Goal: Task Accomplishment & Management: Use online tool/utility

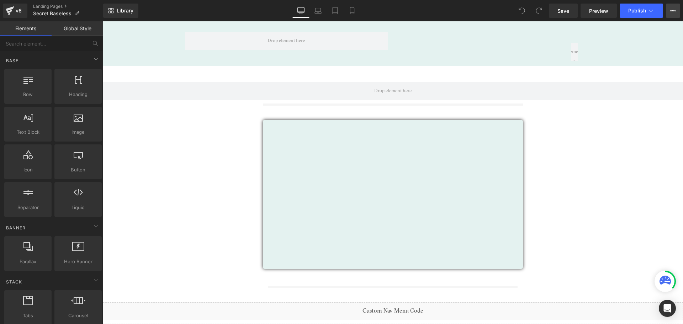
click at [672, 11] on icon at bounding box center [673, 11] width 6 height 6
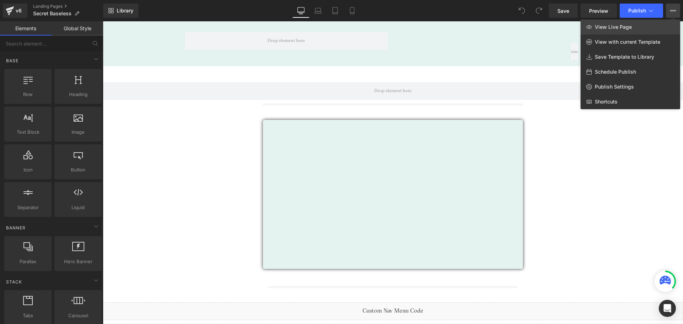
click at [622, 27] on span "View Live Page" at bounding box center [613, 27] width 37 height 6
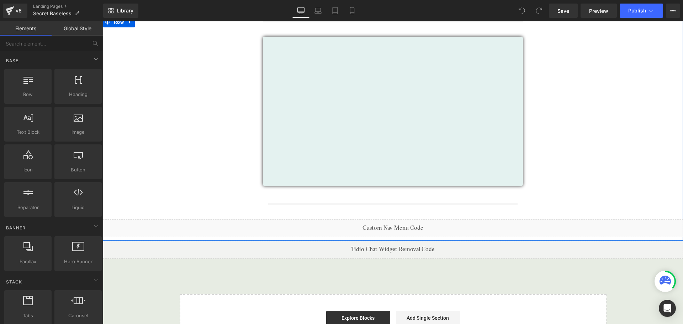
scroll to position [119, 0]
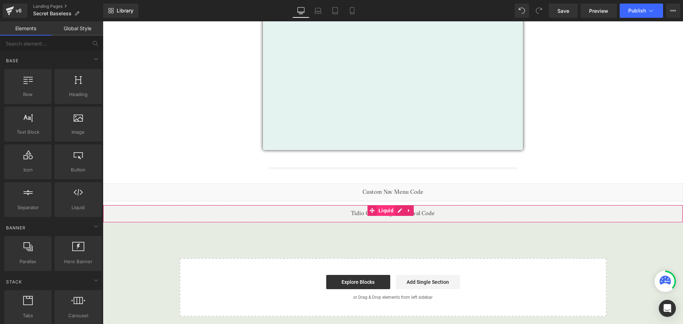
click at [388, 208] on span "Liquid" at bounding box center [386, 210] width 19 height 11
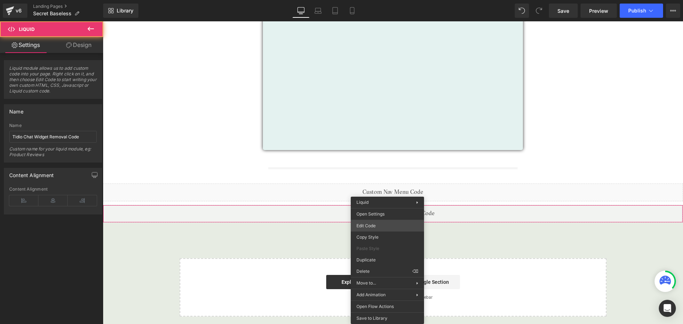
click at [374, 0] on div "Liquid You are previewing how the will restyle your page. You can not edit Elem…" at bounding box center [341, 0] width 683 height 0
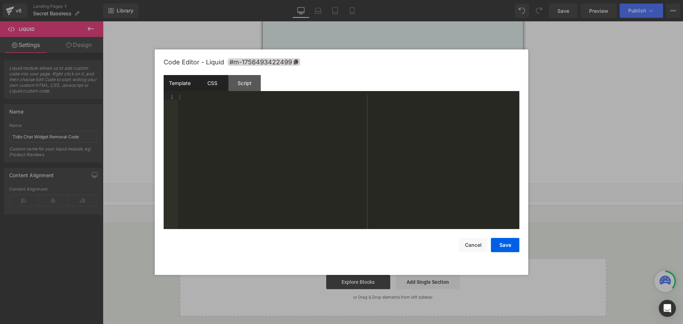
click at [212, 84] on div "CSS" at bounding box center [212, 83] width 32 height 16
click at [248, 86] on div "Script" at bounding box center [244, 83] width 32 height 16
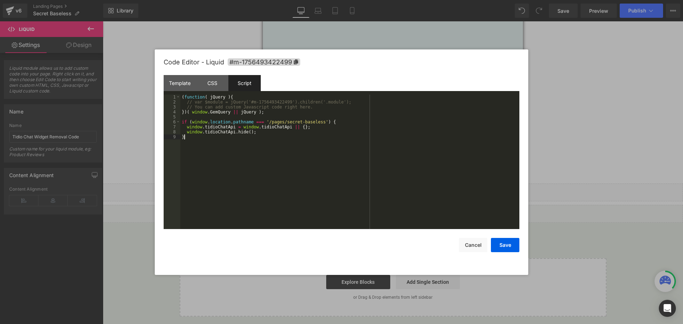
click at [206, 147] on div "( function ( jQuery ) { // var $module = jQuery('#m-1756493422499').children('.…" at bounding box center [349, 167] width 339 height 144
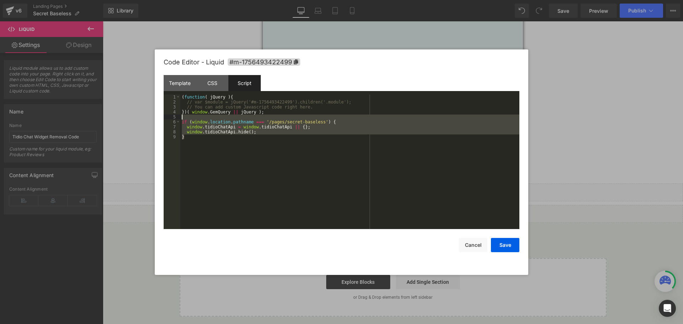
drag, startPoint x: 195, startPoint y: 147, endPoint x: 176, endPoint y: 118, distance: 35.0
click at [165, 117] on pre "1 2 3 4 5 6 7 8 9 ( function ( jQuery ) { // var $module = jQuery('#m-175649342…" at bounding box center [342, 162] width 356 height 135
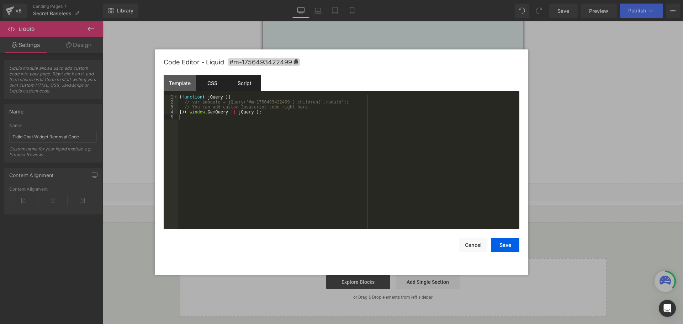
click at [210, 78] on div "CSS" at bounding box center [212, 83] width 32 height 16
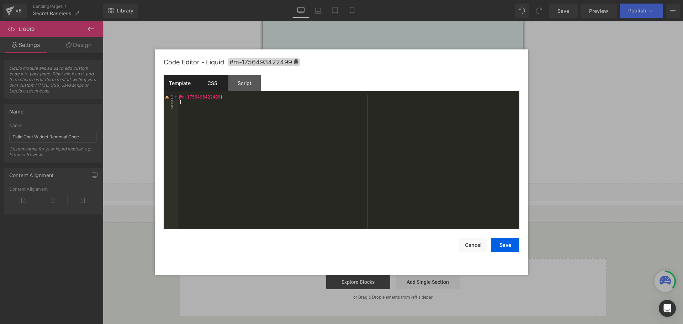
click at [180, 85] on div "Template" at bounding box center [180, 83] width 32 height 16
click at [211, 88] on div "CSS" at bounding box center [212, 83] width 32 height 16
click at [196, 113] on div "#m-1756493422499 { }" at bounding box center [349, 167] width 342 height 144
click at [217, 154] on div "#m-1756493422499 { } #tidio-chat { display : none !important; }" at bounding box center [349, 167] width 342 height 144
click at [205, 108] on div "#m-1756493422499 { } #tidio-chat { display : none !important; }" at bounding box center [349, 167] width 342 height 144
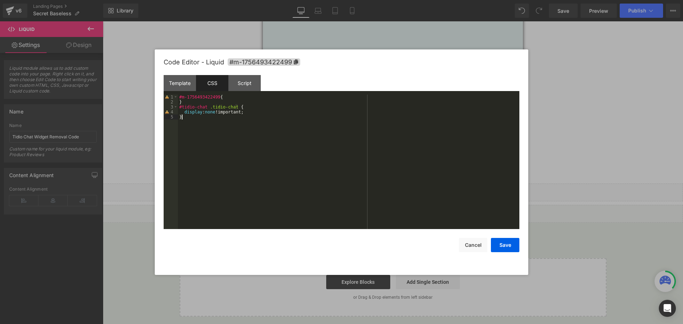
click at [201, 136] on div "#m-1756493422499 { } #tidio-chat .tidio-chat { display : none !important; }" at bounding box center [349, 167] width 342 height 144
click at [512, 245] on button "Save" at bounding box center [505, 245] width 28 height 14
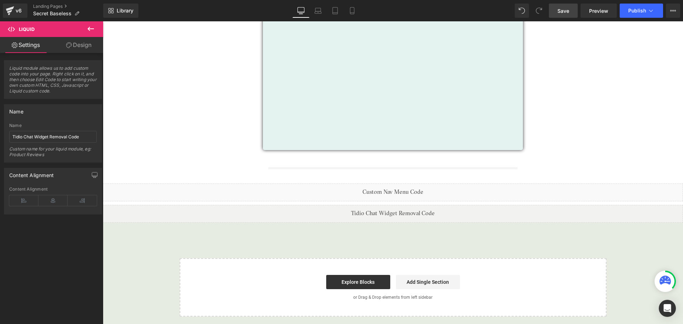
click at [564, 11] on span "Save" at bounding box center [564, 10] width 12 height 7
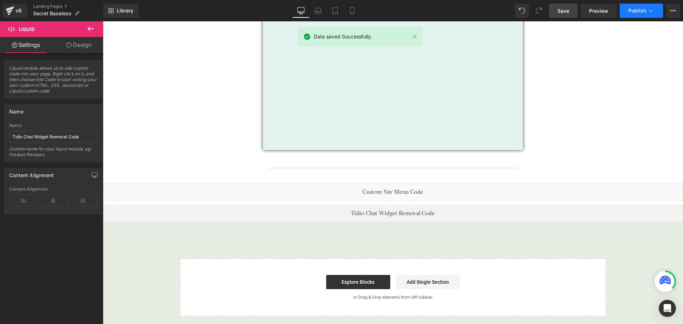
click at [636, 12] on span "Publish" at bounding box center [637, 11] width 18 height 6
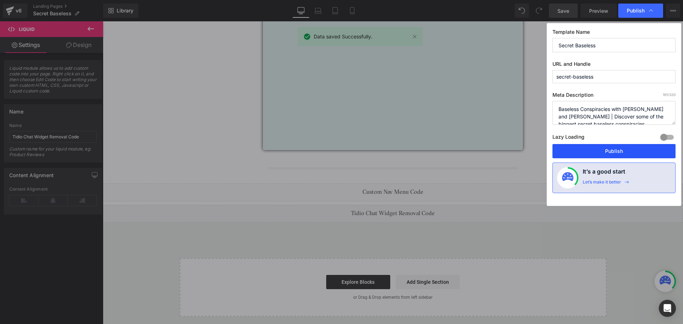
click at [629, 151] on button "Publish" at bounding box center [614, 151] width 123 height 14
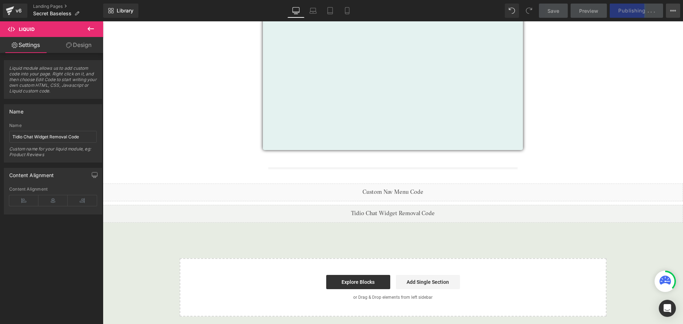
click at [670, 10] on icon at bounding box center [673, 11] width 6 height 6
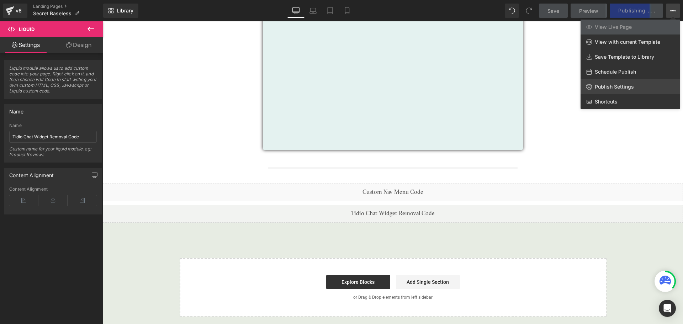
click at [620, 86] on span "Publish Settings" at bounding box center [614, 87] width 39 height 6
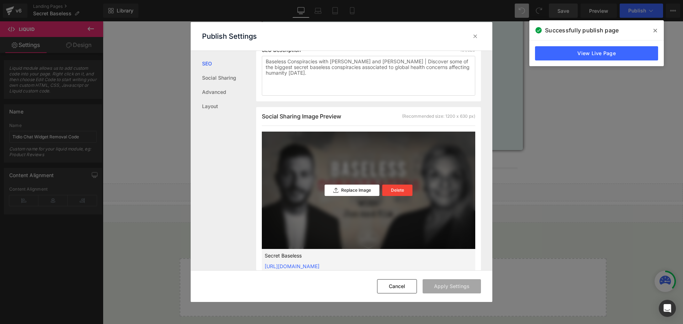
scroll to position [72, 0]
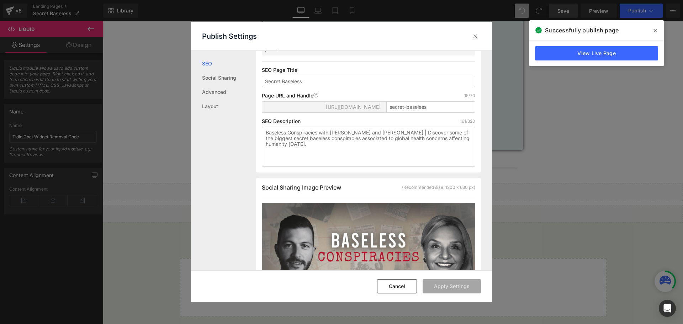
click at [656, 28] on icon at bounding box center [656, 31] width 4 height 6
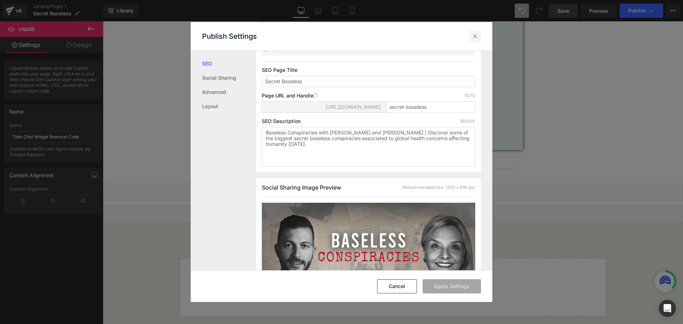
click at [472, 35] on icon at bounding box center [475, 36] width 7 height 7
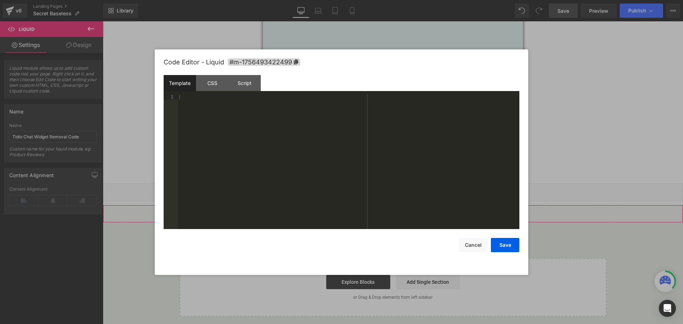
click at [373, 0] on div "Liquid You are previewing how the will restyle your page. You can not edit Elem…" at bounding box center [341, 0] width 683 height 0
click at [211, 86] on div "CSS" at bounding box center [212, 83] width 32 height 16
click at [208, 107] on div "#m-1756493422499 { } #tidio-chat .tidio-chat { display : none !important; }" at bounding box center [349, 167] width 342 height 144
click at [335, 189] on div "#m-1756493422499 { } #tidio-chat { display : none !important; }" at bounding box center [349, 167] width 342 height 144
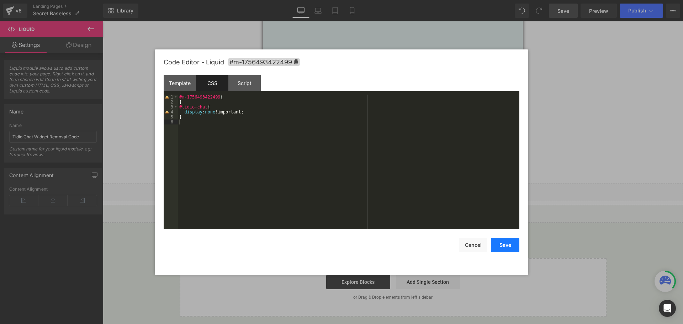
click at [504, 247] on button "Save" at bounding box center [505, 245] width 28 height 14
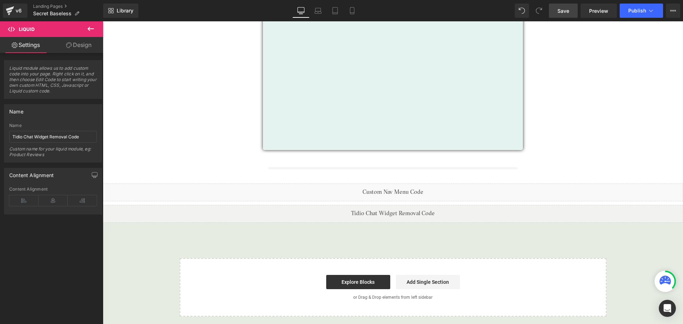
click at [558, 13] on span "Save" at bounding box center [564, 10] width 12 height 7
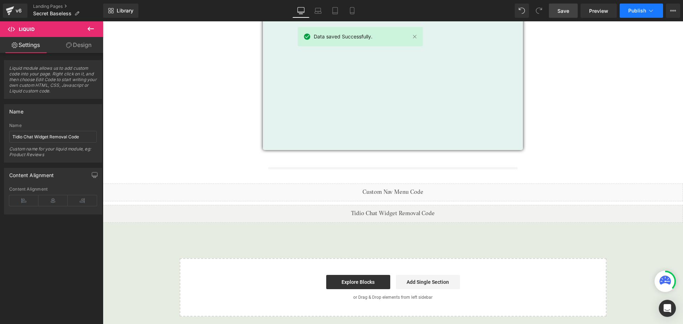
click at [632, 12] on span "Publish" at bounding box center [637, 11] width 18 height 6
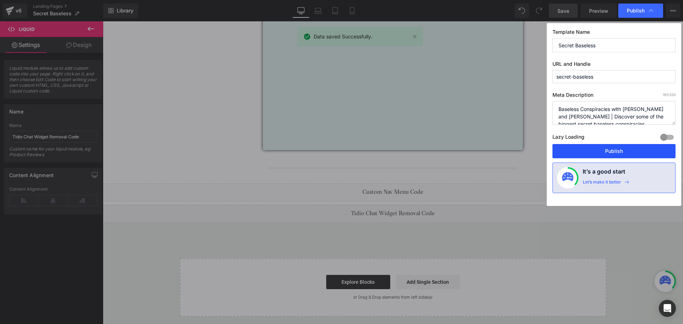
click at [595, 152] on button "Publish" at bounding box center [614, 151] width 123 height 14
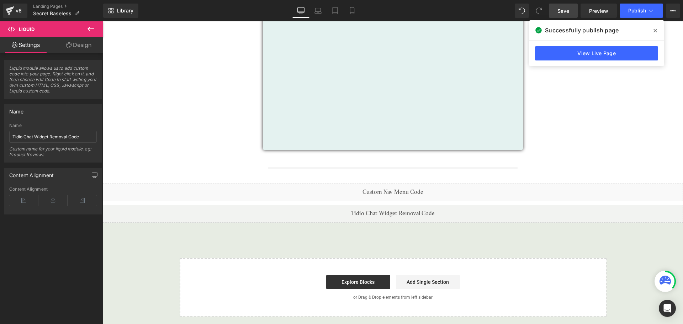
click at [654, 29] on icon at bounding box center [656, 31] width 4 height 6
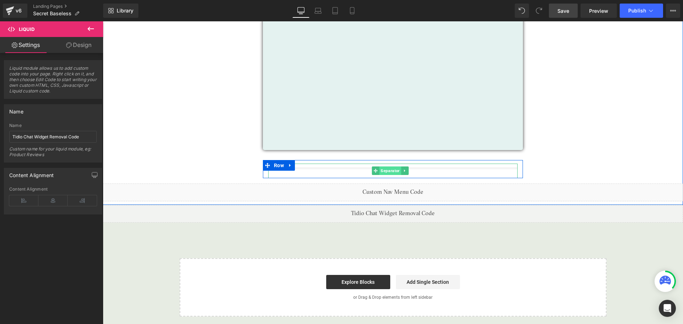
click at [384, 167] on span "Separator" at bounding box center [390, 171] width 22 height 9
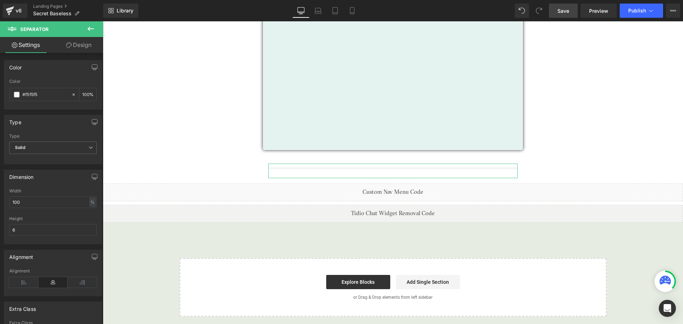
click at [79, 51] on link "Design" at bounding box center [79, 45] width 52 height 16
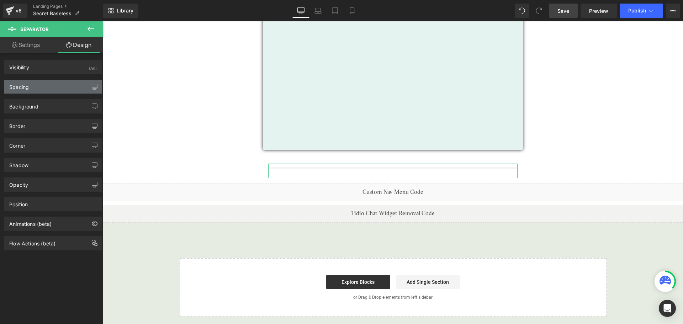
click at [48, 84] on div "Spacing" at bounding box center [53, 87] width 98 height 14
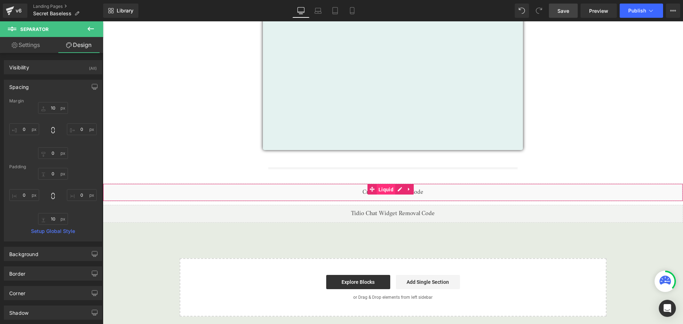
click at [390, 187] on span "Liquid" at bounding box center [386, 189] width 19 height 11
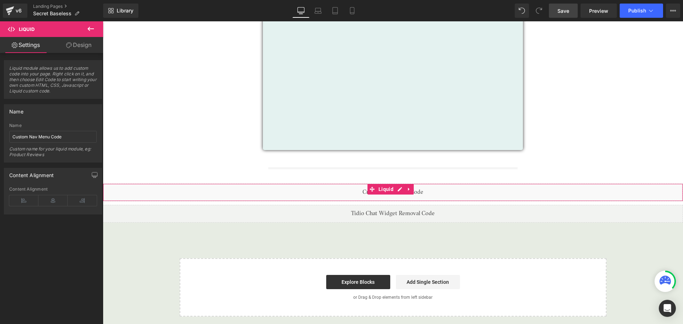
click at [75, 49] on link "Design" at bounding box center [79, 45] width 52 height 16
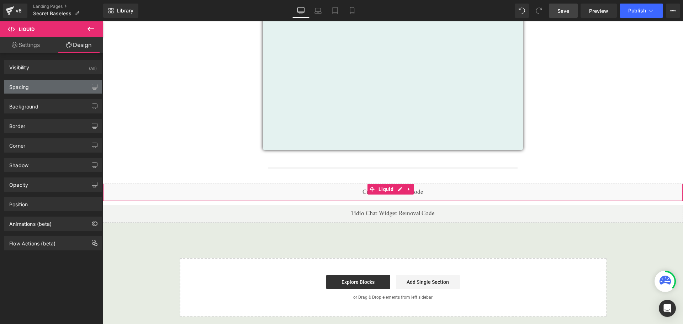
click at [56, 84] on div "Spacing" at bounding box center [53, 87] width 98 height 14
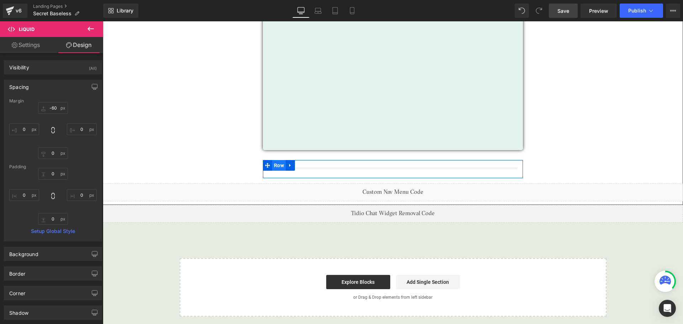
click at [277, 161] on span "Row" at bounding box center [279, 165] width 14 height 11
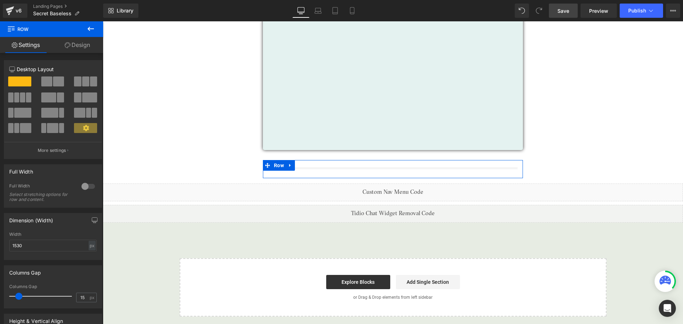
click at [82, 44] on link "Design" at bounding box center [78, 45] width 52 height 16
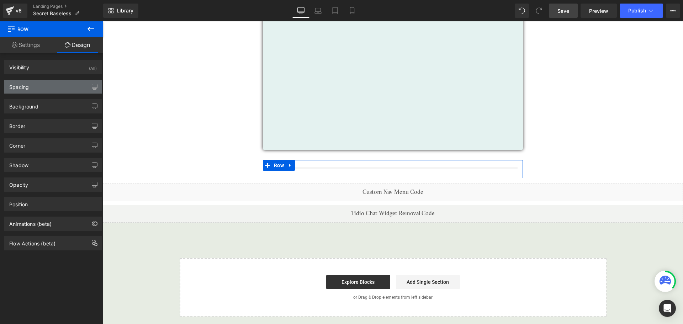
click at [40, 88] on div "Spacing" at bounding box center [53, 87] width 98 height 14
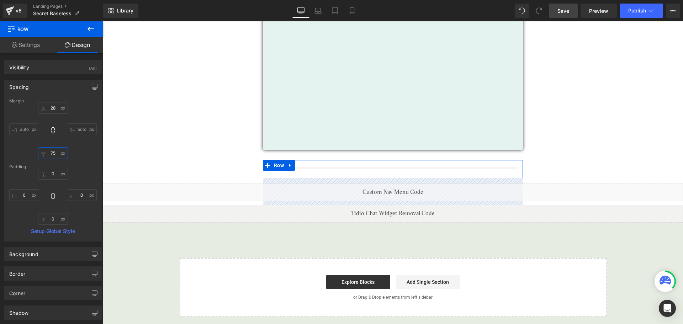
click at [53, 159] on input "75" at bounding box center [53, 153] width 30 height 12
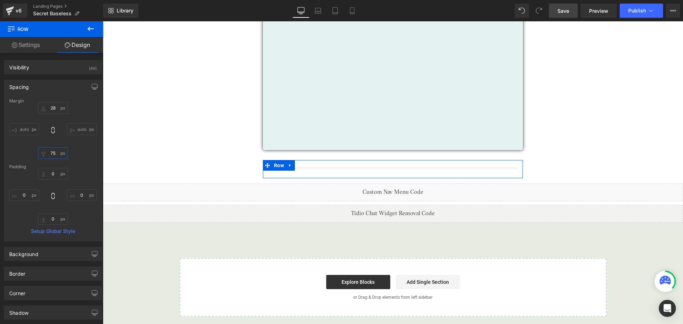
click at [53, 159] on input "75" at bounding box center [53, 153] width 30 height 12
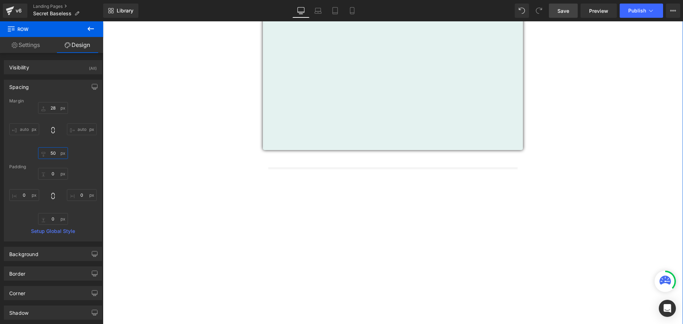
scroll to position [110, 0]
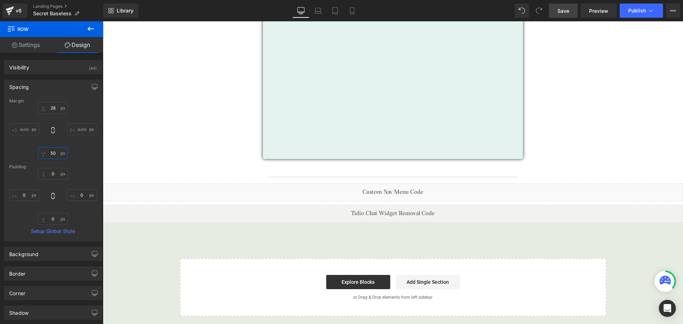
type input "50"
click at [567, 13] on span "Save" at bounding box center [564, 10] width 12 height 7
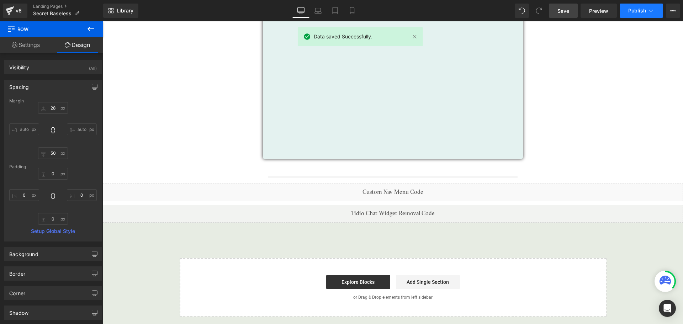
click at [636, 11] on span "Publish" at bounding box center [637, 11] width 18 height 6
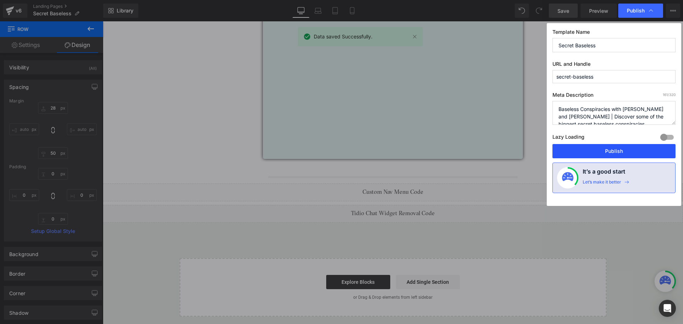
click at [638, 148] on button "Publish" at bounding box center [614, 151] width 123 height 14
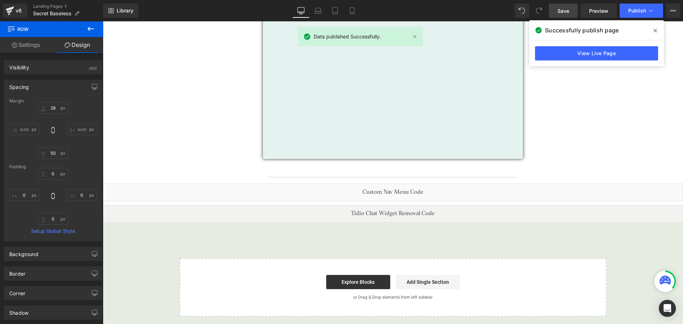
click at [654, 31] on icon at bounding box center [656, 31] width 4 height 6
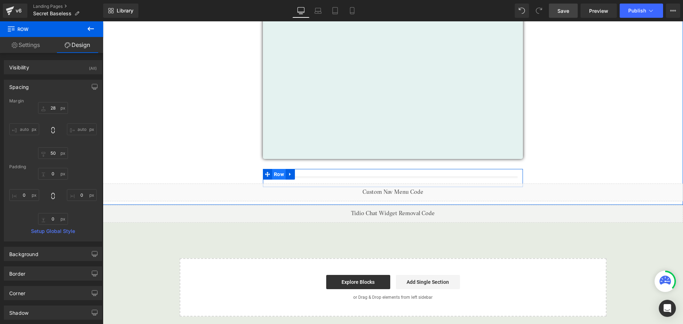
click at [278, 171] on span "Row" at bounding box center [279, 174] width 14 height 11
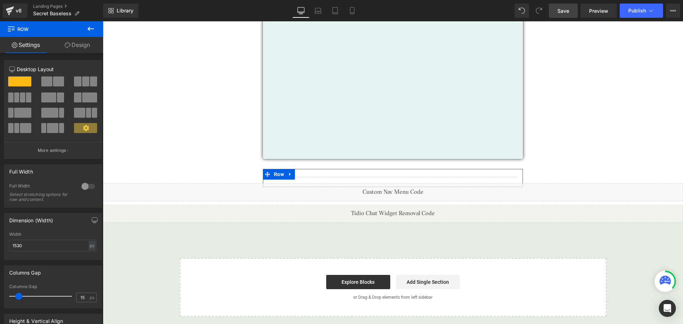
click at [78, 49] on link "Design" at bounding box center [78, 45] width 52 height 16
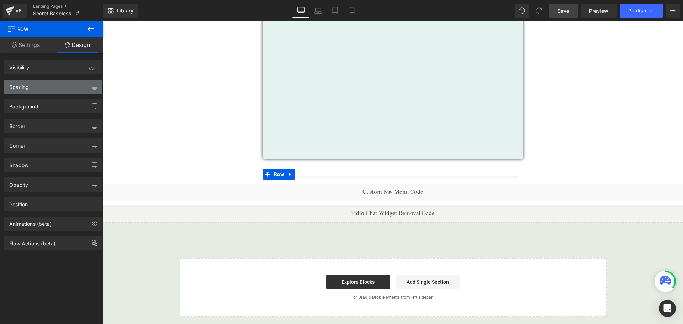
click at [43, 83] on div "Spacing" at bounding box center [53, 87] width 98 height 14
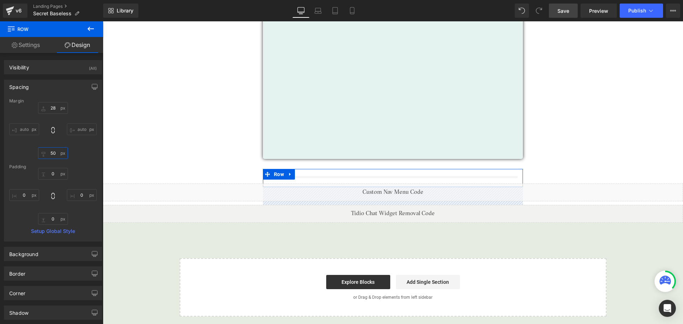
click at [54, 153] on input "50" at bounding box center [53, 153] width 30 height 12
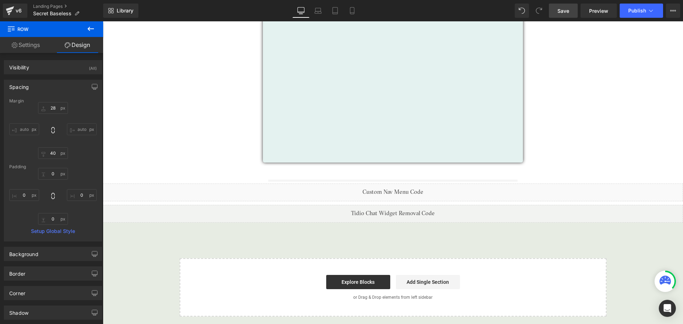
click at [566, 12] on span "Save" at bounding box center [564, 10] width 12 height 7
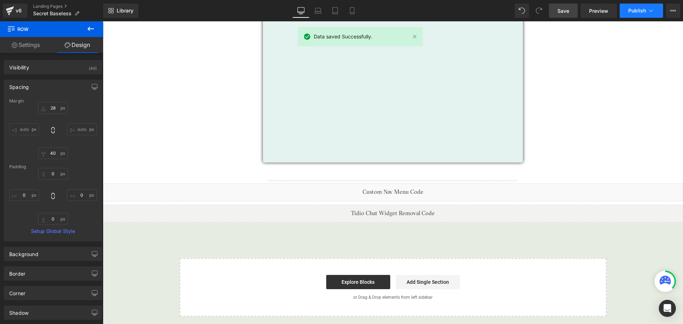
click at [630, 9] on span "Publish" at bounding box center [637, 11] width 18 height 6
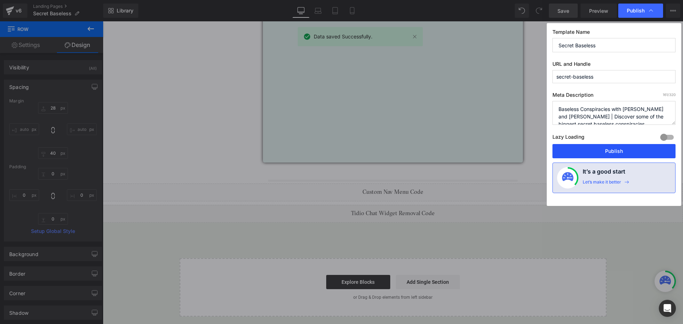
click at [615, 147] on button "Publish" at bounding box center [614, 151] width 123 height 14
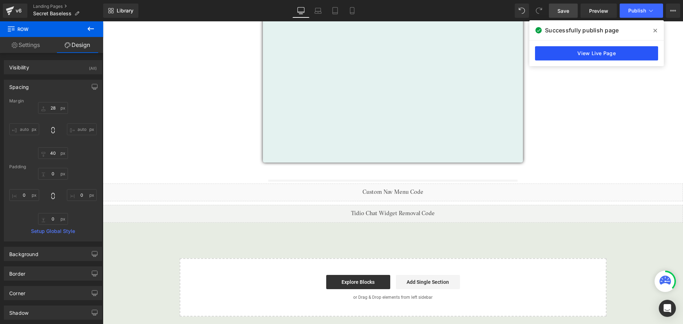
click at [638, 53] on link "View Live Page" at bounding box center [596, 53] width 123 height 14
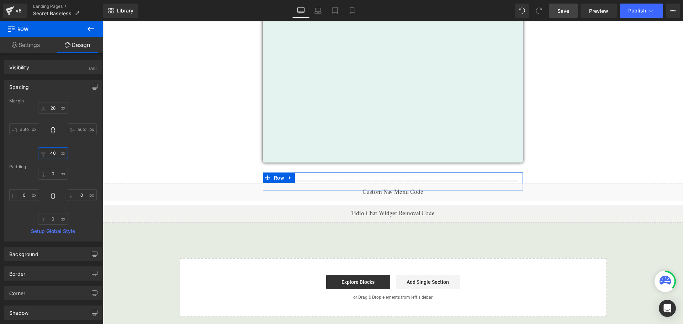
click at [53, 155] on input "40" at bounding box center [53, 153] width 30 height 12
type input "30"
click at [561, 10] on span "Save" at bounding box center [564, 10] width 12 height 7
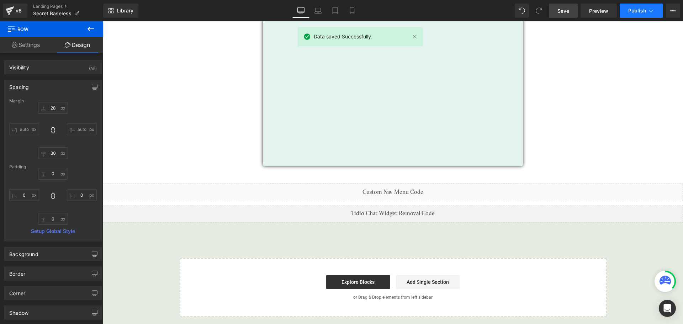
click at [627, 13] on button "Publish" at bounding box center [641, 11] width 43 height 14
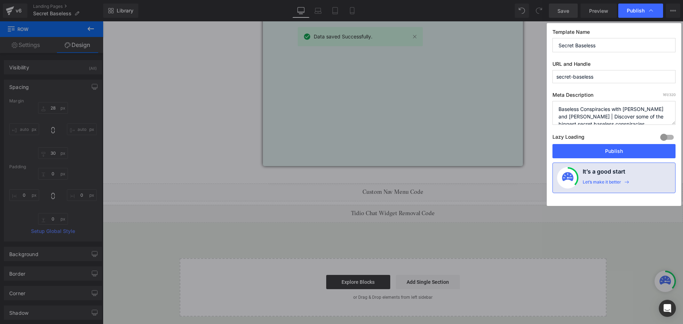
click at [627, 13] on div "Publish" at bounding box center [641, 11] width 45 height 14
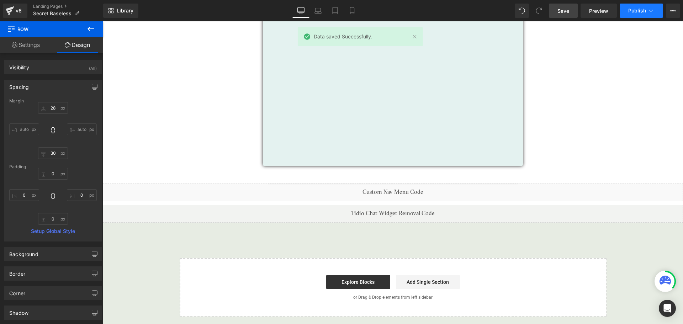
click at [627, 13] on button "Publish" at bounding box center [641, 11] width 43 height 14
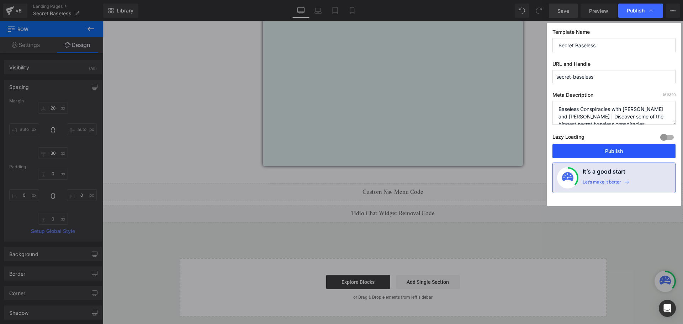
click at [620, 150] on button "Publish" at bounding box center [614, 151] width 123 height 14
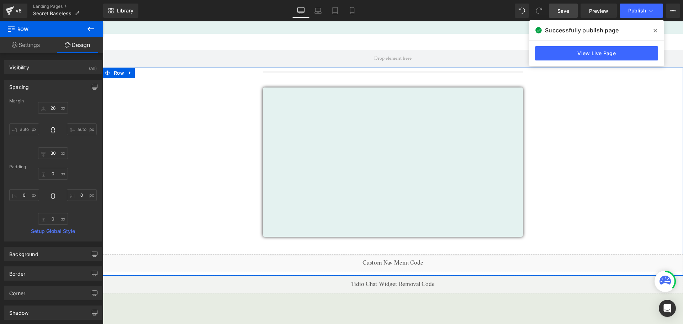
scroll to position [32, 0]
click at [388, 247] on div "Separator Row" at bounding box center [393, 256] width 260 height 18
click at [281, 248] on span "Row" at bounding box center [279, 252] width 14 height 11
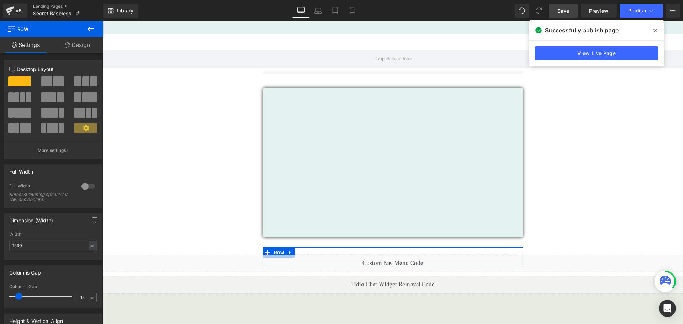
click at [71, 48] on link "Design" at bounding box center [78, 45] width 52 height 16
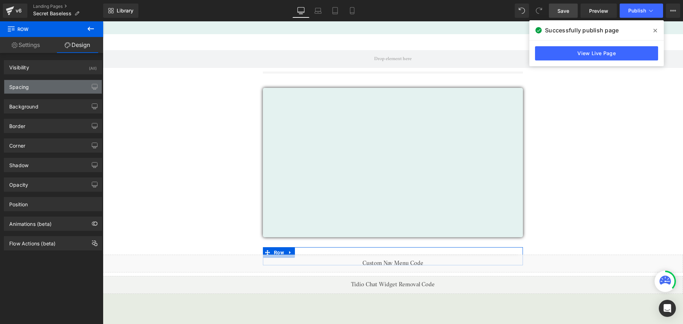
click at [45, 86] on div "Spacing" at bounding box center [53, 87] width 98 height 14
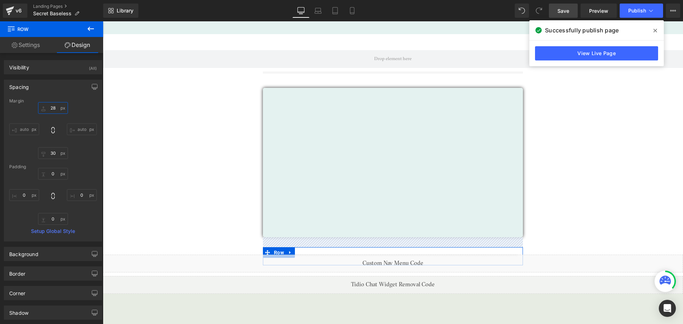
click at [52, 107] on input "28" at bounding box center [53, 108] width 30 height 12
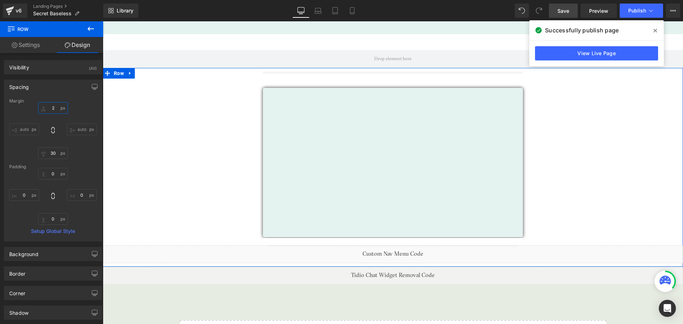
type input "25"
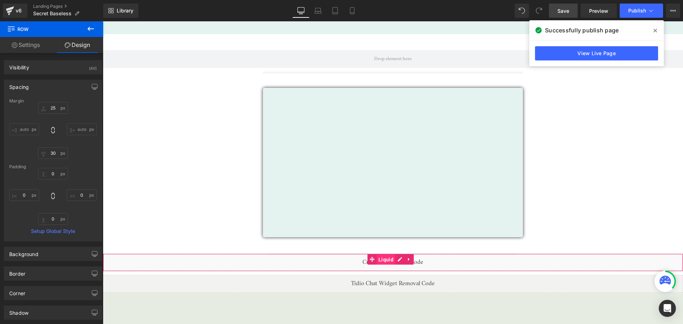
click at [388, 256] on span "Liquid" at bounding box center [386, 259] width 19 height 11
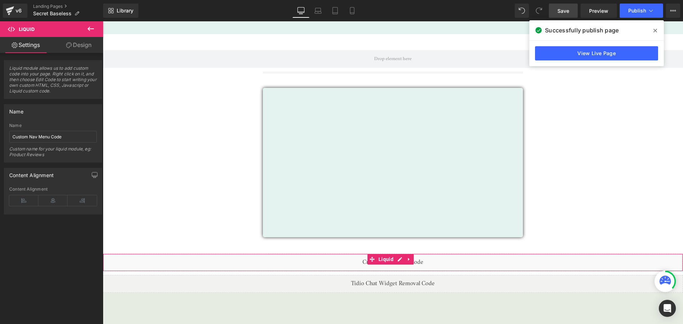
click at [77, 47] on link "Design" at bounding box center [79, 45] width 52 height 16
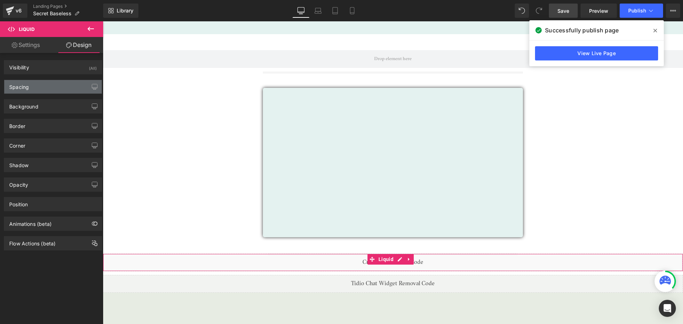
click at [48, 89] on div "Spacing" at bounding box center [53, 87] width 98 height 14
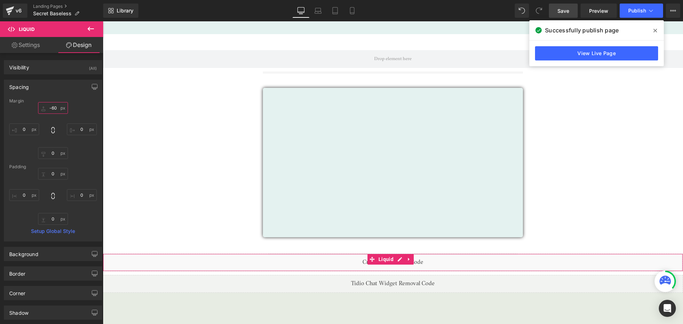
click at [50, 107] on input "-60" at bounding box center [53, 108] width 30 height 12
type input "-65"
click at [78, 159] on div "Margin -65 0 0 0 [GEOGRAPHIC_DATA] 0 0 0 0 Setup Global Style" at bounding box center [53, 170] width 98 height 143
click at [380, 257] on span "Liquid" at bounding box center [386, 258] width 19 height 11
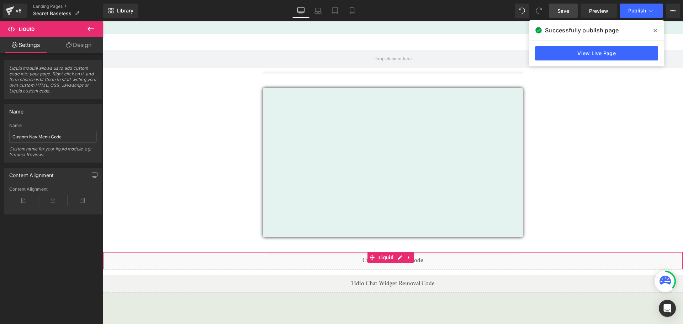
click at [64, 44] on link "Design" at bounding box center [79, 45] width 52 height 16
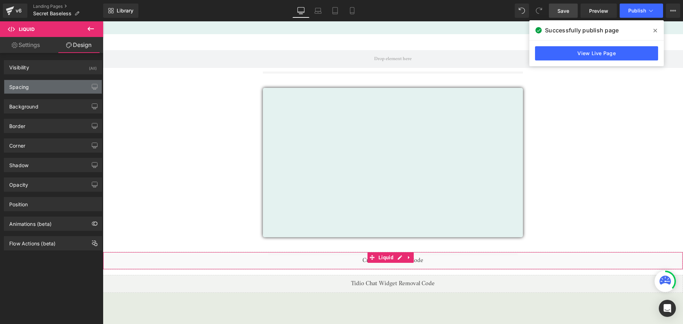
click at [49, 91] on div "Spacing" at bounding box center [53, 87] width 98 height 14
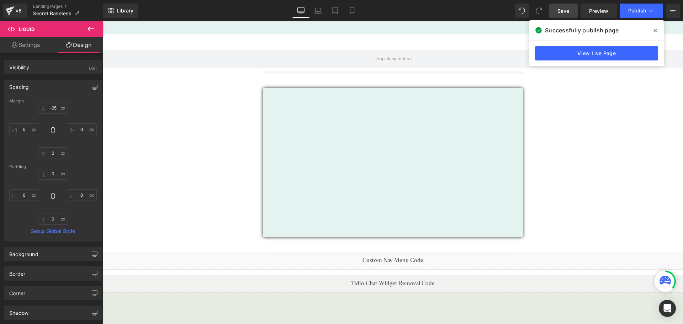
click at [570, 12] on link "Save" at bounding box center [563, 11] width 29 height 14
click at [656, 30] on icon at bounding box center [656, 31] width 4 height 4
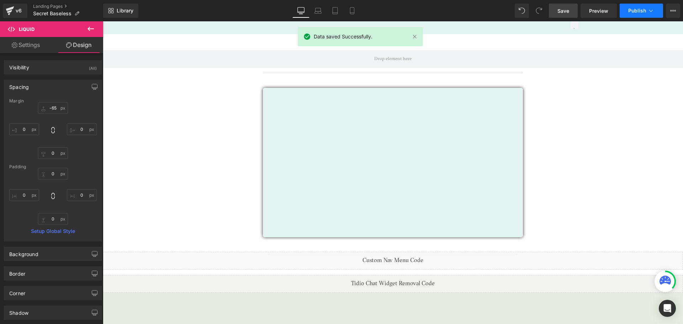
click at [638, 12] on span "Publish" at bounding box center [637, 11] width 18 height 6
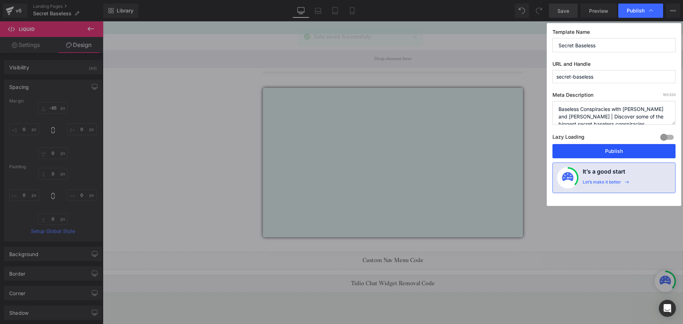
click at [631, 150] on button "Publish" at bounding box center [614, 151] width 123 height 14
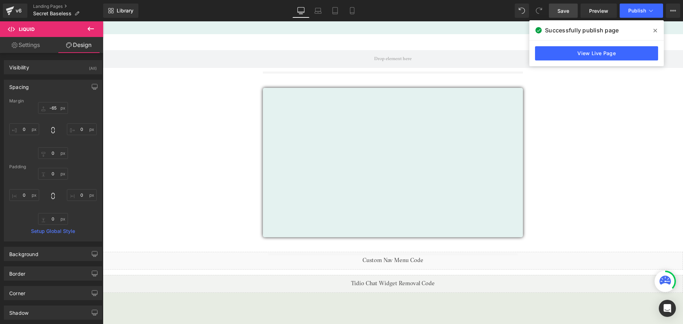
click at [654, 30] on icon at bounding box center [656, 31] width 4 height 6
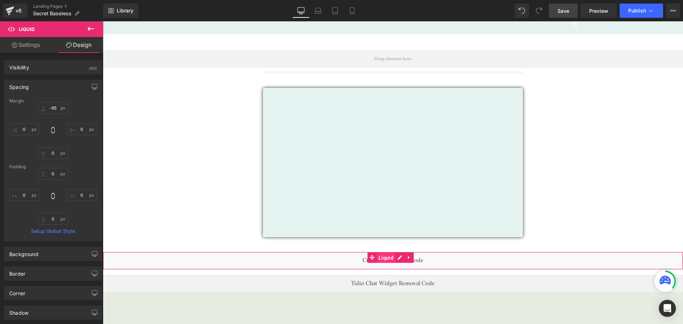
click at [388, 253] on span "Liquid" at bounding box center [386, 258] width 19 height 11
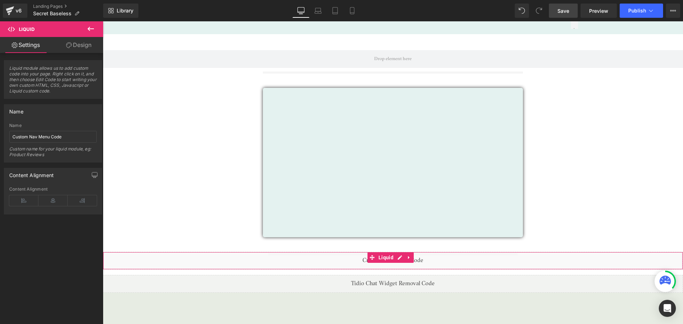
drag, startPoint x: 66, startPoint y: 48, endPoint x: 58, endPoint y: 90, distance: 42.8
click at [67, 48] on link "Design" at bounding box center [79, 45] width 52 height 16
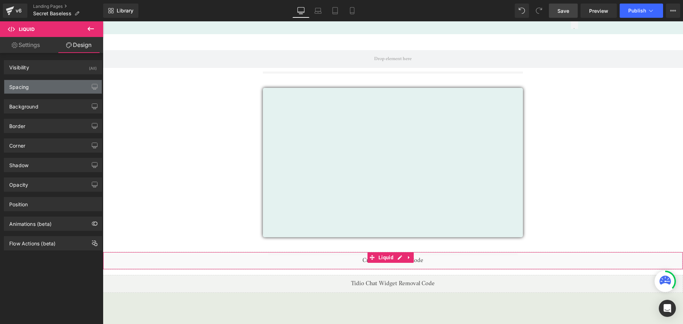
click at [56, 92] on div "Spacing" at bounding box center [53, 87] width 98 height 14
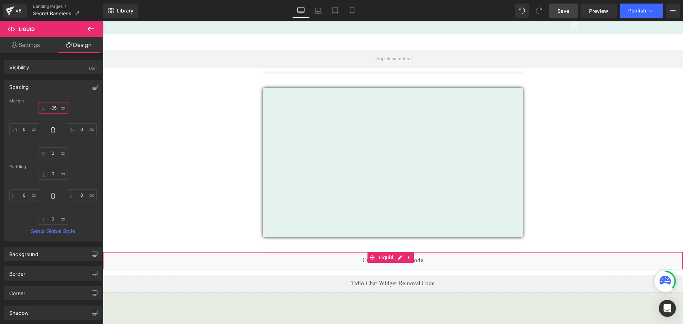
click at [56, 107] on input "text" at bounding box center [53, 108] width 30 height 12
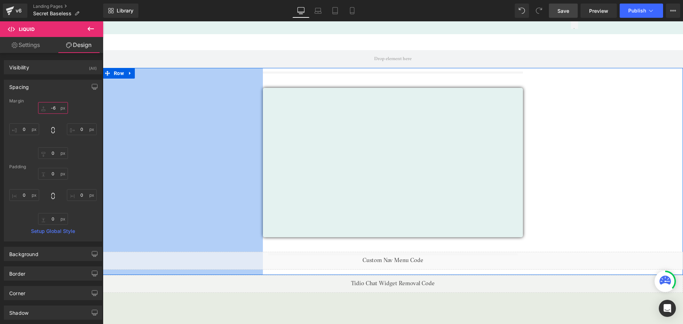
type input "-"
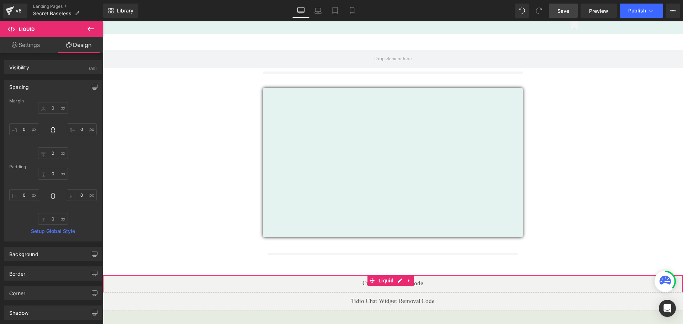
click at [86, 107] on div at bounding box center [53, 130] width 88 height 57
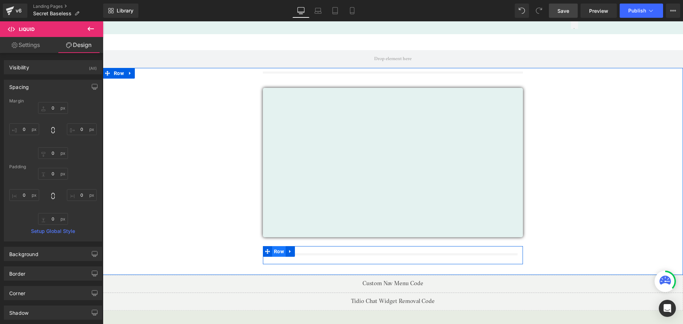
click at [277, 247] on span "Row" at bounding box center [279, 251] width 14 height 11
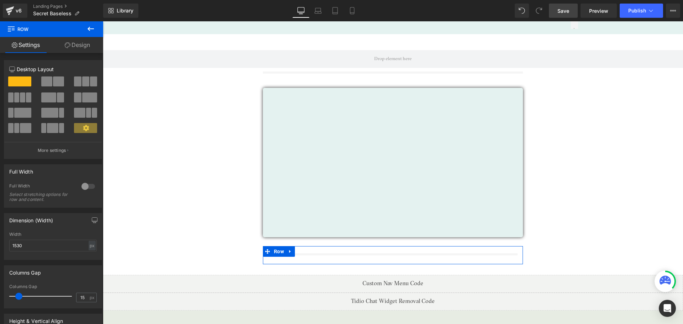
click at [75, 41] on link "Design" at bounding box center [78, 45] width 52 height 16
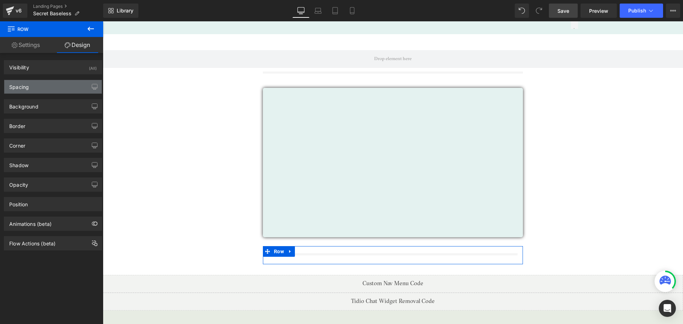
click at [50, 87] on div "Spacing" at bounding box center [53, 87] width 98 height 14
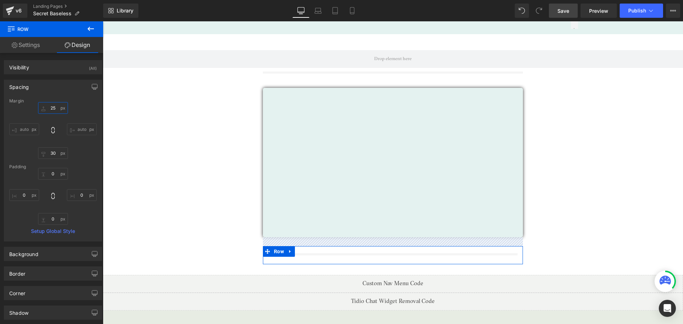
click at [59, 106] on input "text" at bounding box center [53, 108] width 30 height 12
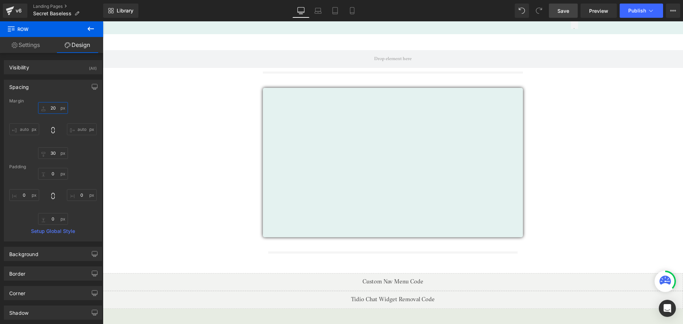
type input "20"
click at [564, 9] on span "Save" at bounding box center [564, 10] width 12 height 7
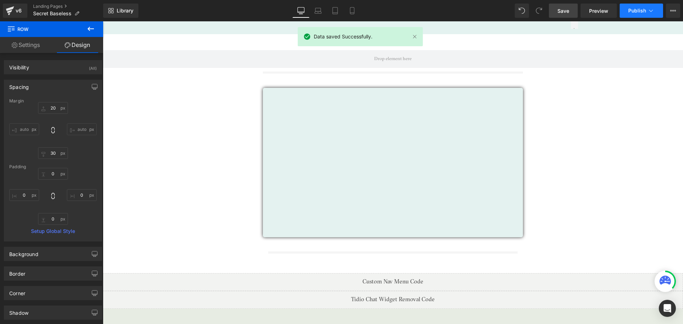
click at [636, 16] on button "Publish" at bounding box center [641, 11] width 43 height 14
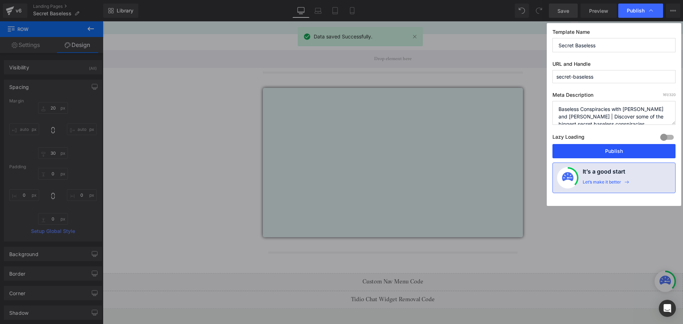
click at [621, 153] on button "Publish" at bounding box center [614, 151] width 123 height 14
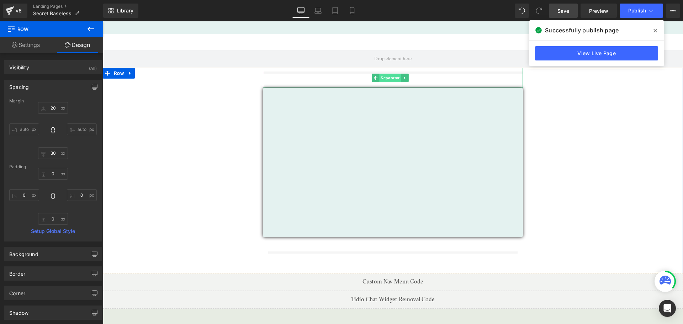
click at [388, 77] on span "Separator" at bounding box center [390, 78] width 22 height 9
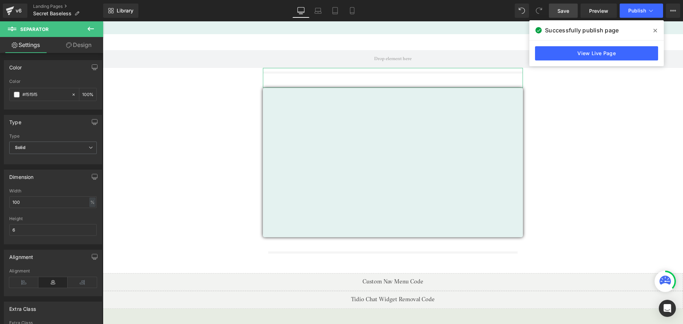
click at [78, 42] on link "Design" at bounding box center [79, 45] width 52 height 16
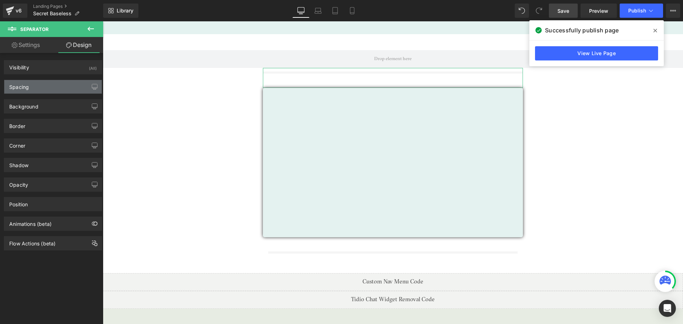
click at [39, 86] on div "Spacing" at bounding box center [53, 87] width 98 height 14
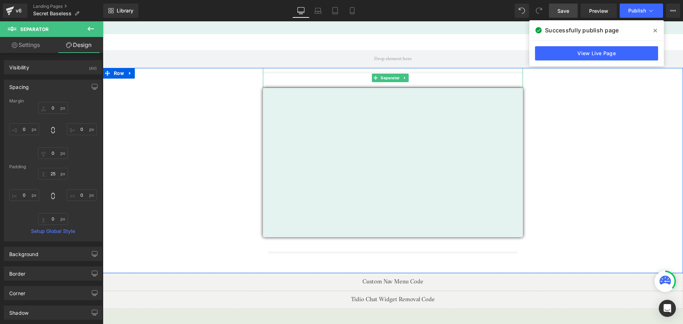
click at [384, 75] on span "Separator" at bounding box center [390, 78] width 22 height 9
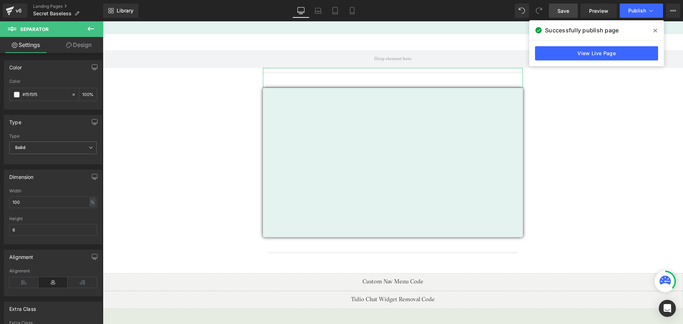
click at [80, 49] on link "Design" at bounding box center [79, 45] width 52 height 16
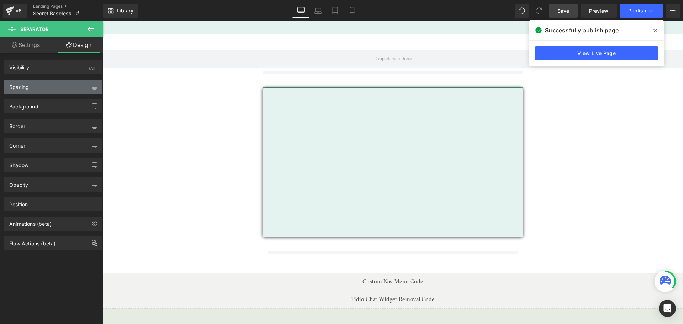
click at [37, 88] on div "Spacing" at bounding box center [53, 87] width 98 height 14
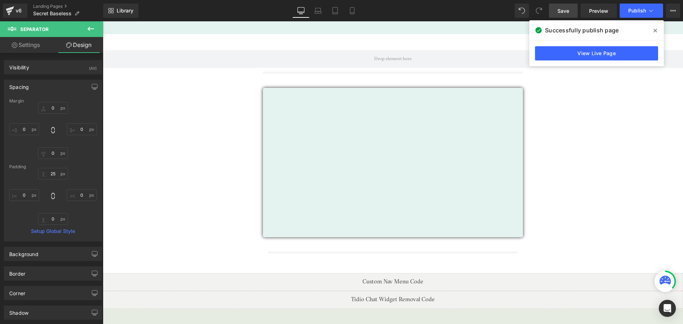
click at [655, 32] on icon at bounding box center [656, 31] width 4 height 6
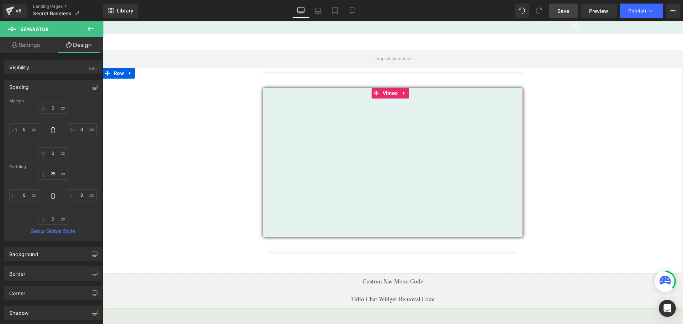
scroll to position [0, 0]
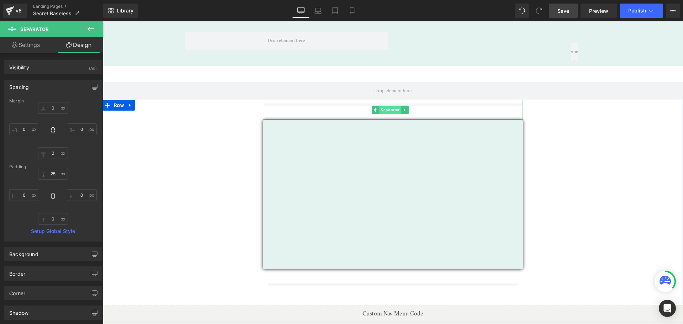
click at [389, 107] on span "Separator" at bounding box center [390, 110] width 22 height 9
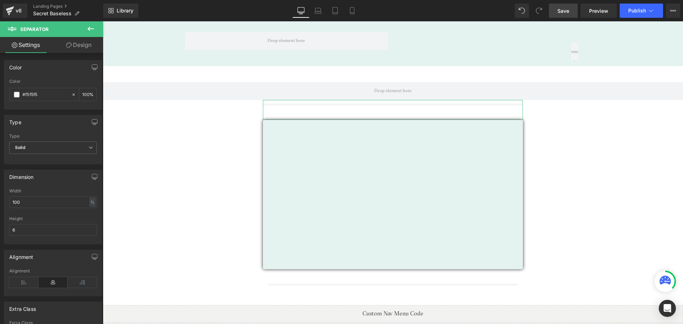
click at [90, 44] on link "Design" at bounding box center [79, 45] width 52 height 16
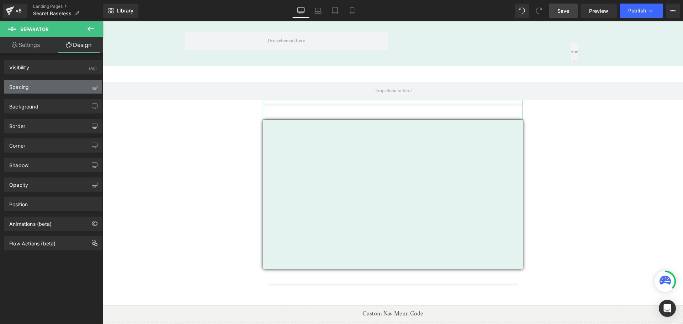
click at [53, 88] on div "Spacing" at bounding box center [53, 87] width 98 height 14
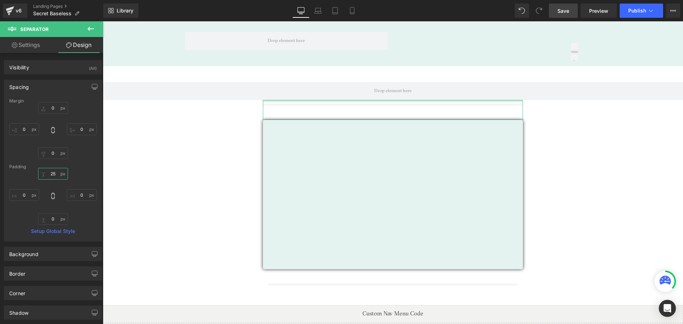
click at [59, 174] on input "25" at bounding box center [53, 174] width 30 height 12
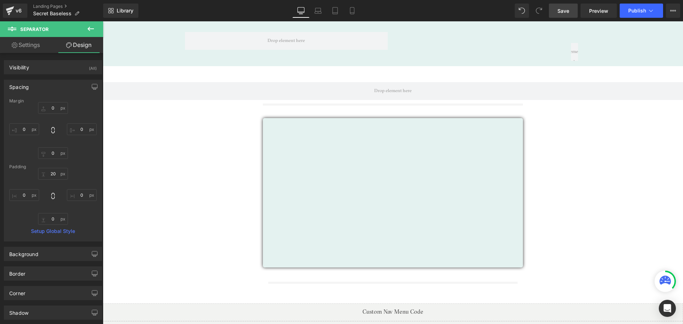
click at [571, 15] on link "Save" at bounding box center [563, 11] width 29 height 14
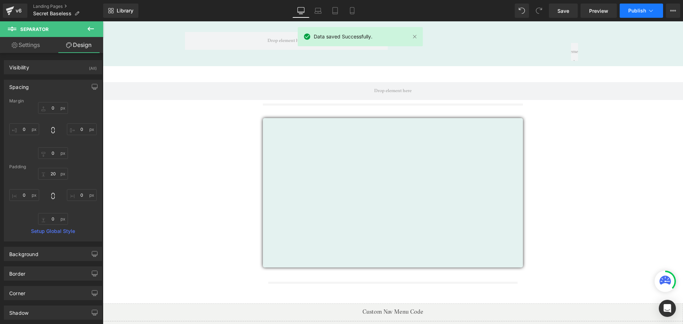
click at [644, 7] on button "Publish" at bounding box center [641, 11] width 43 height 14
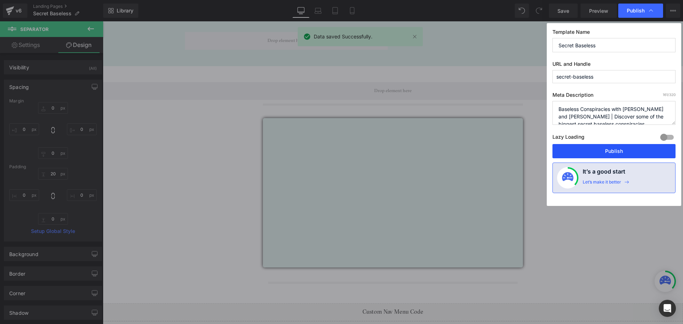
click at [612, 152] on button "Publish" at bounding box center [614, 151] width 123 height 14
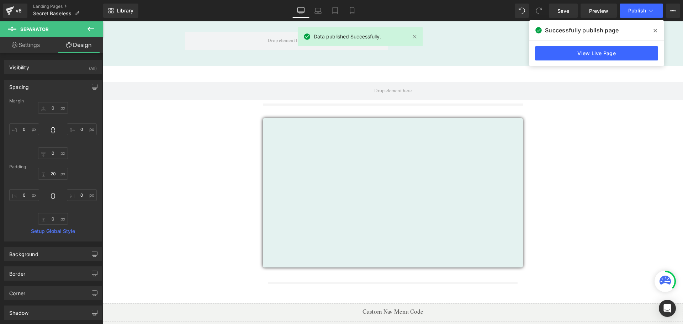
click at [654, 32] on span at bounding box center [655, 30] width 11 height 11
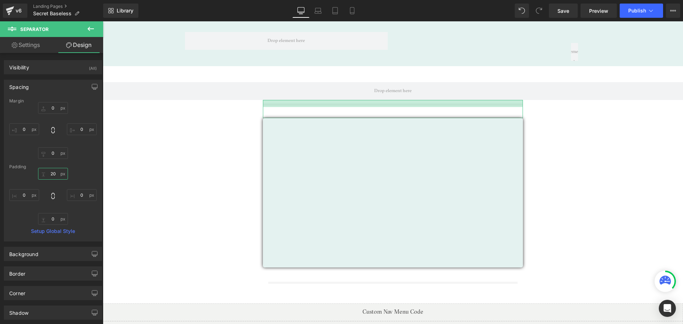
click at [51, 179] on input "20" at bounding box center [53, 174] width 30 height 12
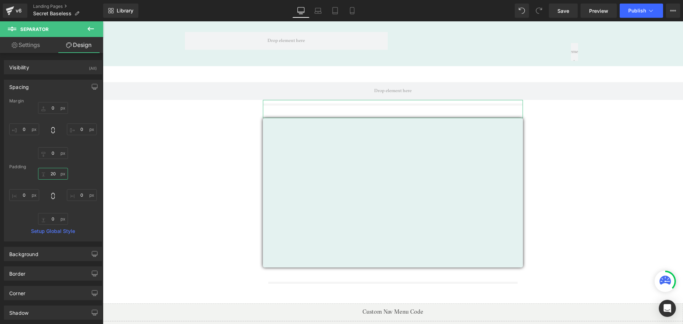
click at [54, 177] on input "20" at bounding box center [53, 174] width 30 height 12
type input "22"
click at [563, 8] on span "Save" at bounding box center [564, 10] width 12 height 7
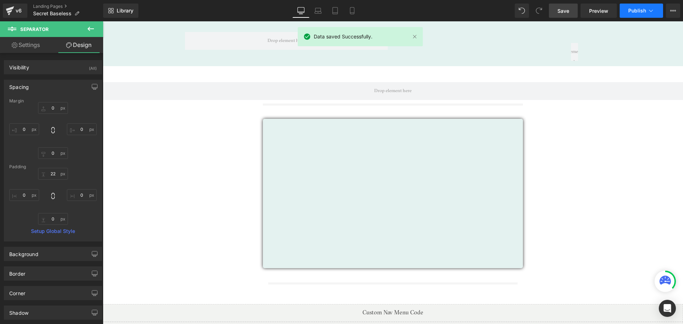
click at [632, 12] on span "Publish" at bounding box center [637, 11] width 18 height 6
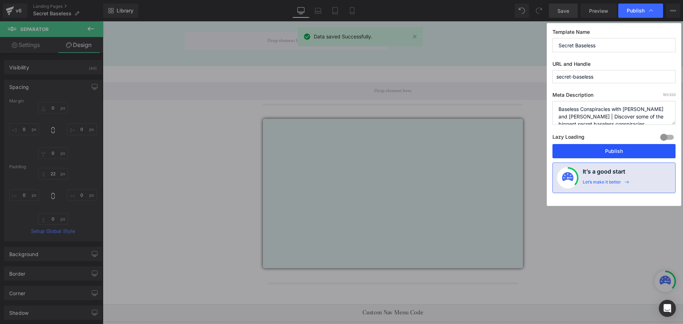
click at [610, 152] on button "Publish" at bounding box center [614, 151] width 123 height 14
